Goal: Task Accomplishment & Management: Manage account settings

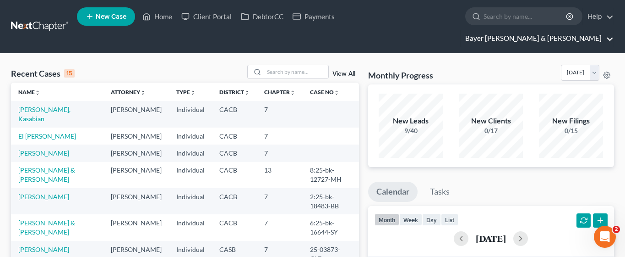
click at [559, 30] on link "Bayer [PERSON_NAME] & [PERSON_NAME]" at bounding box center [537, 38] width 153 height 16
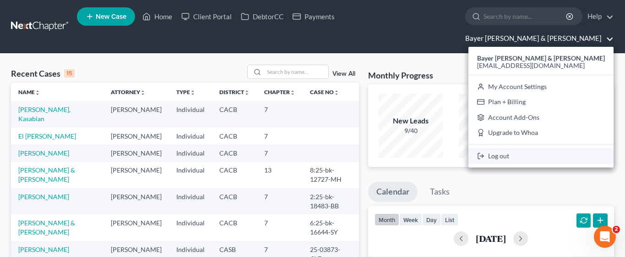
click at [556, 148] on link "Log out" at bounding box center [541, 156] width 145 height 16
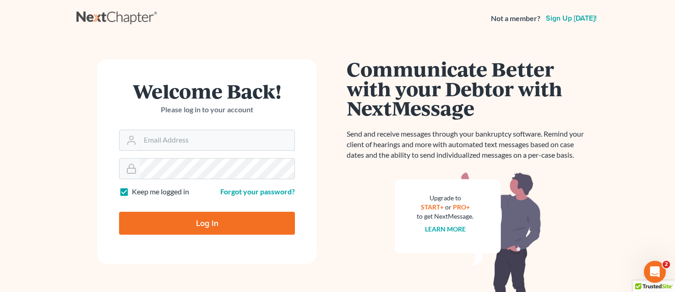
type input "[EMAIL_ADDRESS][DOMAIN_NAME]"
click at [236, 225] on input "Log In" at bounding box center [207, 223] width 176 height 23
type input "Thinking..."
